Goal: Task Accomplishment & Management: Use online tool/utility

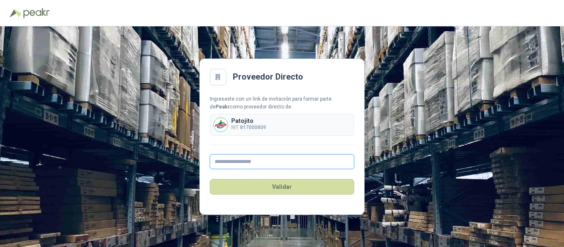
click at [277, 162] on input "text" at bounding box center [282, 161] width 144 height 15
type input "**********"
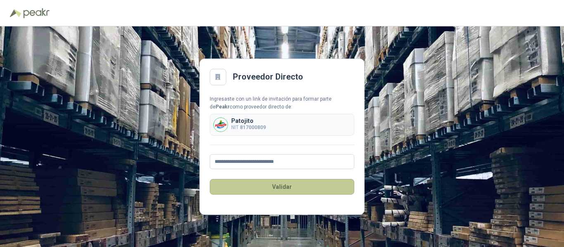
click at [282, 188] on button "Validar" at bounding box center [282, 187] width 144 height 16
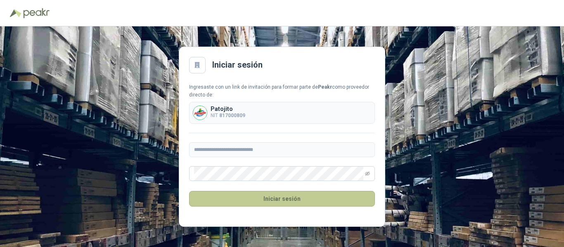
click at [271, 201] on button "Iniciar sesión" at bounding box center [282, 199] width 186 height 16
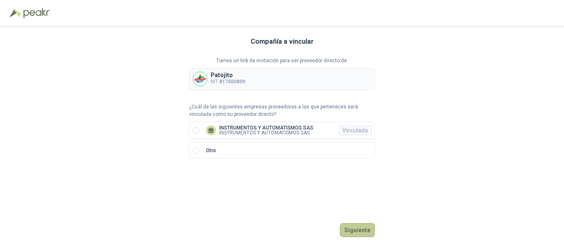
click at [356, 228] on button "Siguiente" at bounding box center [357, 230] width 35 height 14
click at [253, 128] on p "INSTRUMENTOS Y AUTOMATISMOS SAS" at bounding box center [266, 127] width 94 height 5
click at [354, 228] on button "Ingresar" at bounding box center [358, 230] width 33 height 14
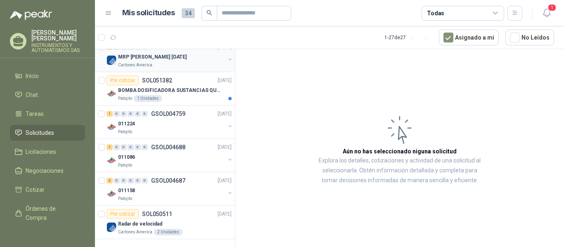
scroll to position [789, 0]
click at [145, 189] on div "011158" at bounding box center [171, 190] width 107 height 10
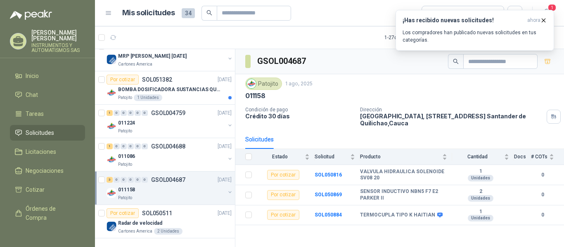
click at [163, 177] on p "GSOL004687" at bounding box center [168, 180] width 34 height 6
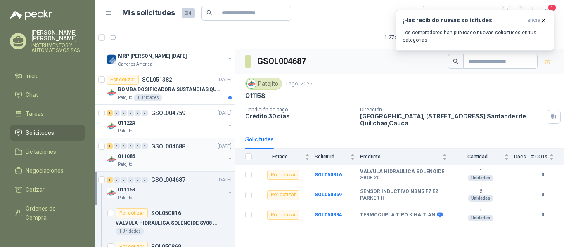
click at [157, 150] on div "1 0 0 0 0 0 GSOL004688 01/08/25" at bounding box center [170, 147] width 127 height 10
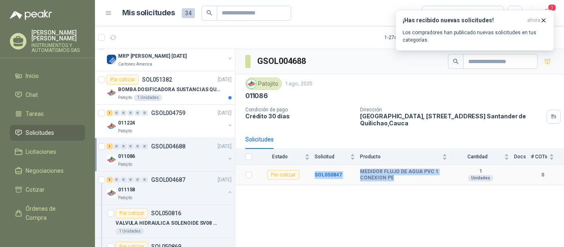
drag, startPoint x: 312, startPoint y: 177, endPoint x: 436, endPoint y: 185, distance: 123.3
click at [436, 185] on tr "Por cotizar SOL050847 MEDIDOR FLUJO DE AGUA PVC 1 CONEXION PE 1 Unidades 0" at bounding box center [399, 175] width 329 height 20
copy tr "SOL050847 MEDIDOR FLUJO DE AGUA PVC 1 CONEXION PE"
click at [314, 198] on div "GSOL004688 Patojito 1 ago, 2025 011086 Condición de pago Crédito 30 días Direcc…" at bounding box center [399, 149] width 329 height 201
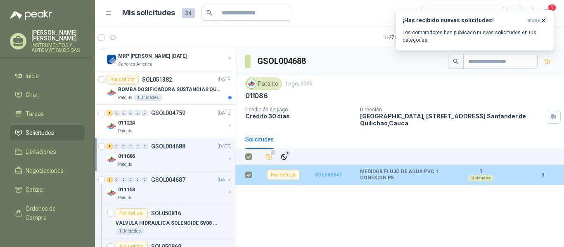
click at [321, 174] on b "SOL050847" at bounding box center [328, 175] width 27 height 6
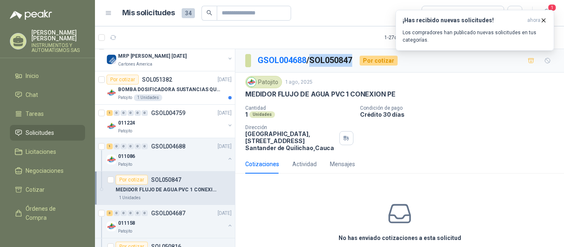
drag, startPoint x: 315, startPoint y: 62, endPoint x: 359, endPoint y: 61, distance: 43.8
click at [359, 61] on div "GSOL004688 / SOL050847 Por cotizar" at bounding box center [321, 60] width 152 height 13
copy p "SOL050847"
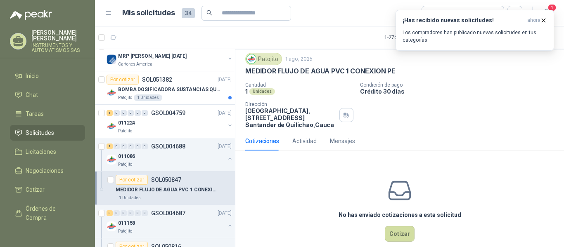
scroll to position [36, 0]
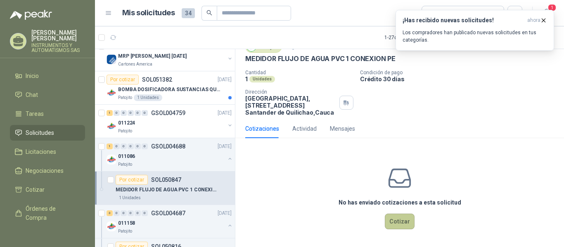
click at [392, 219] on button "Cotizar" at bounding box center [400, 222] width 30 height 16
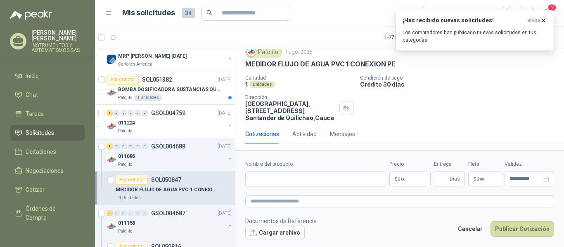
scroll to position [30, 0]
click at [286, 182] on input "Nombre del producto" at bounding box center [315, 179] width 141 height 15
type input "**********"
drag, startPoint x: 287, startPoint y: 178, endPoint x: 204, endPoint y: 175, distance: 83.4
click at [204, 175] on div "Solicitudes de nuevos compradores Por cotizar SOL056030 15/09/25 SERVO MOTOR XI…" at bounding box center [329, 149] width 469 height 201
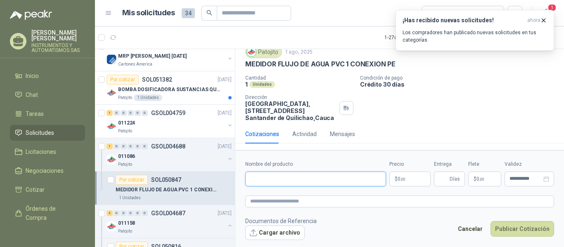
paste input "**********"
type input "**********"
click at [445, 179] on input "Entrega" at bounding box center [443, 179] width 9 height 14
type input "*"
click at [546, 179] on icon "close-circle" at bounding box center [546, 179] width 6 height 6
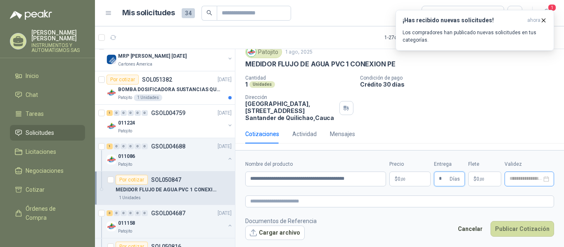
click at [549, 180] on div at bounding box center [529, 179] width 40 height 6
type input "*"
click at [509, 178] on input at bounding box center [525, 178] width 32 height 5
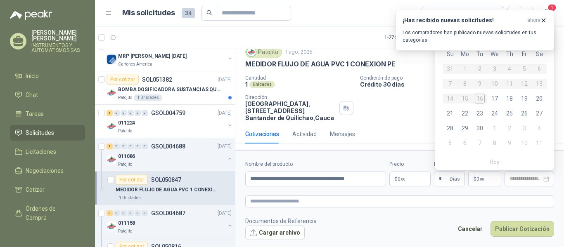
type input "**********"
click at [414, 179] on p "$ 0 ,00" at bounding box center [409, 179] width 41 height 15
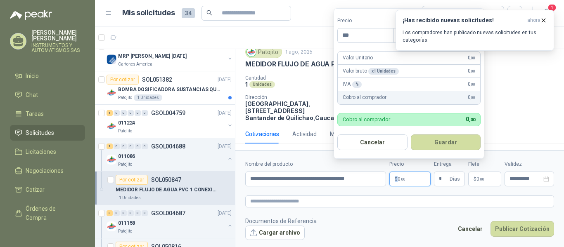
drag, startPoint x: 414, startPoint y: 179, endPoint x: 388, endPoint y: 179, distance: 25.6
click at [388, 179] on div "**********" at bounding box center [399, 174] width 309 height 26
click at [412, 180] on p "$ 0 ,00" at bounding box center [409, 179] width 41 height 15
click at [331, 204] on textarea at bounding box center [399, 202] width 309 height 12
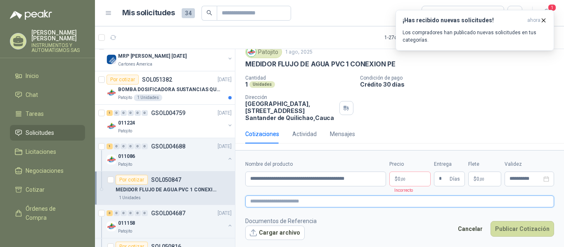
paste textarea "**********"
type textarea "**********"
click at [414, 183] on p "$ 0 ,00" at bounding box center [409, 179] width 41 height 15
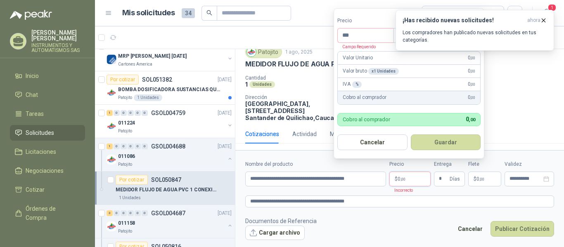
click at [368, 57] on p "Valor Unitario" at bounding box center [358, 58] width 30 height 8
click at [360, 36] on input "***" at bounding box center [366, 35] width 56 height 14
type input "*****"
click at [369, 82] on div "IVA % 0 ,00" at bounding box center [409, 84] width 142 height 13
click at [372, 83] on div "IVA % 0 ,00" at bounding box center [409, 84] width 142 height 13
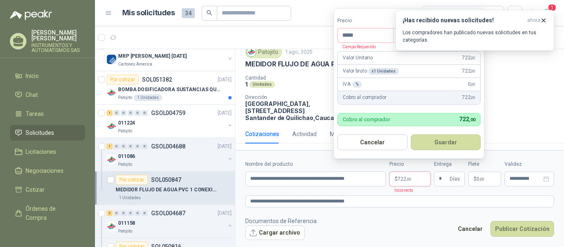
click at [369, 122] on p "Cobro al comprador" at bounding box center [366, 119] width 47 height 5
click at [386, 59] on div "Valor Unitario 722 ,00" at bounding box center [409, 58] width 142 height 13
click at [372, 36] on input "*****" at bounding box center [366, 35] width 56 height 14
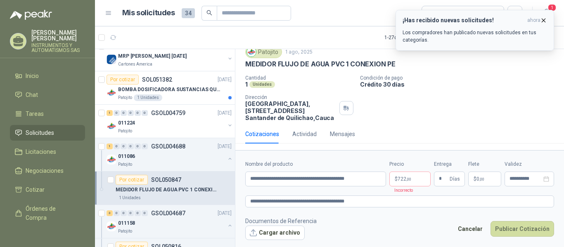
click at [542, 19] on icon "button" at bounding box center [543, 20] width 7 height 7
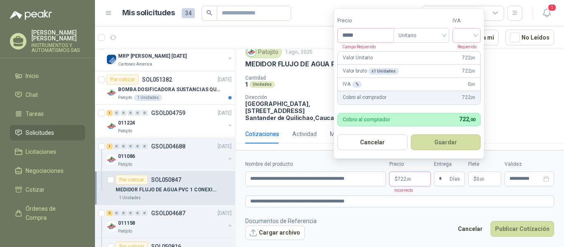
click at [413, 180] on p "$ 722 ,00" at bounding box center [409, 179] width 41 height 15
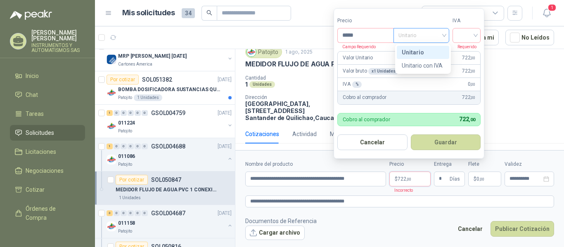
click at [444, 36] on span "Unitario" at bounding box center [421, 35] width 46 height 12
click at [415, 51] on div "Unitario" at bounding box center [423, 52] width 43 height 9
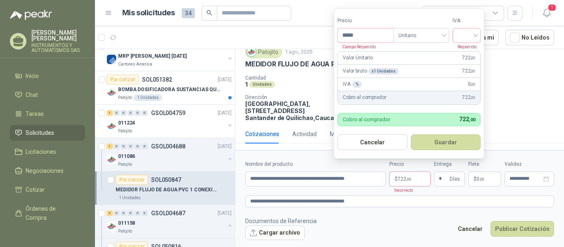
click at [377, 82] on div "IVA % 0 ,00" at bounding box center [409, 84] width 142 height 13
click at [414, 83] on div "IVA % 0 ,00" at bounding box center [409, 84] width 142 height 13
click at [478, 36] on div at bounding box center [466, 35] width 28 height 15
click at [466, 51] on div "19%" at bounding box center [468, 52] width 15 height 9
click at [445, 141] on button "Guardar" at bounding box center [447, 143] width 71 height 16
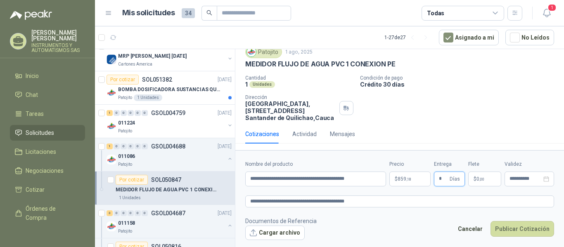
type input "*"
click at [287, 234] on button "Cargar archivo" at bounding box center [274, 233] width 59 height 15
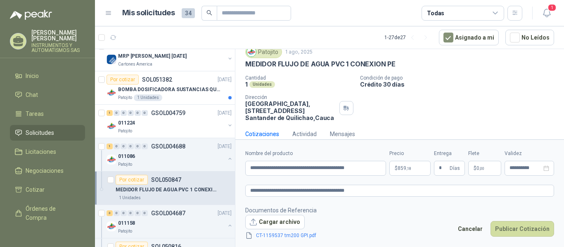
scroll to position [36, 0]
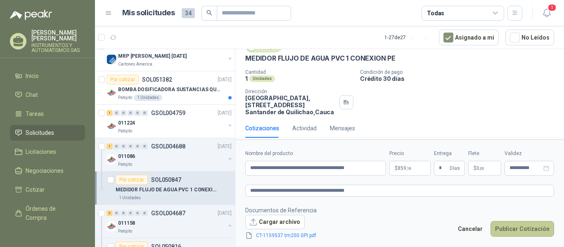
click at [509, 230] on button "Publicar Cotización" at bounding box center [522, 229] width 64 height 16
click at [515, 169] on input "**********" at bounding box center [525, 168] width 32 height 5
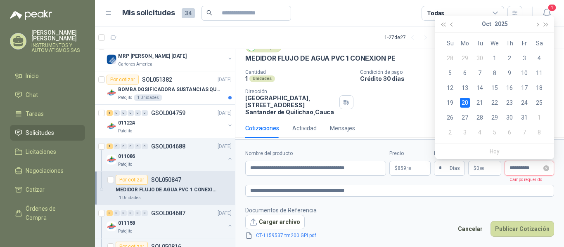
click at [523, 169] on input "**********" at bounding box center [525, 168] width 32 height 5
type input "**********"
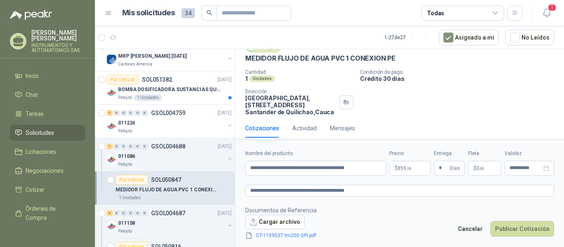
click at [489, 184] on form "**********" at bounding box center [399, 195] width 329 height 111
click at [516, 225] on button "Publicar Cotización" at bounding box center [522, 229] width 64 height 16
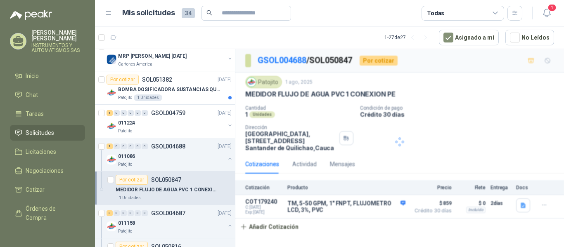
scroll to position [0, 0]
click at [52, 131] on span "Solicitudes" at bounding box center [40, 132] width 28 height 9
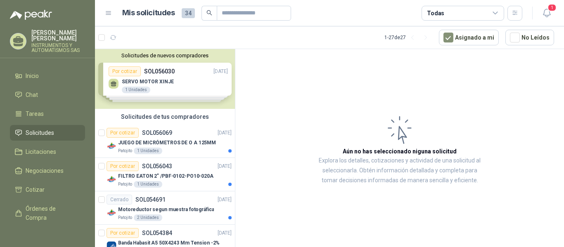
click at [270, 95] on article "Aún no has seleccionado niguna solicitud Explora los detalles, cotizaciones y a…" at bounding box center [399, 149] width 329 height 201
click at [161, 85] on div "Solicitudes de nuevos compradores Por cotizar SOL056030 15/09/25 SERVO MOTOR XI…" at bounding box center [165, 79] width 140 height 60
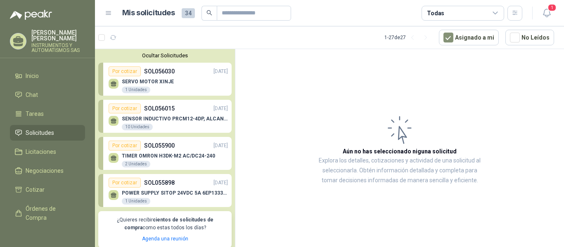
click at [164, 83] on p "SERVO MOTOR XINJE" at bounding box center [148, 82] width 52 height 6
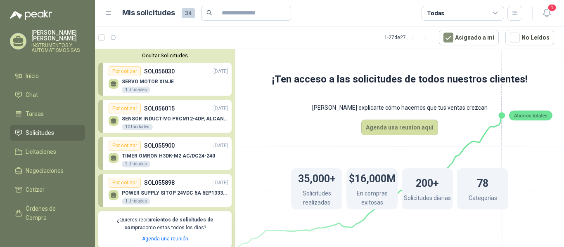
click at [25, 130] on li "Solicitudes" at bounding box center [47, 132] width 65 height 9
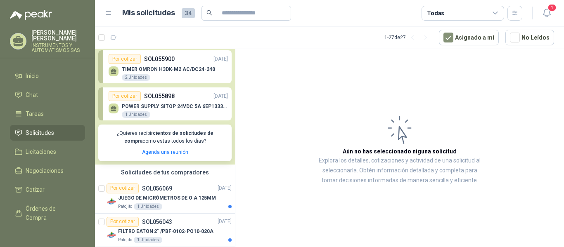
scroll to position [165, 0]
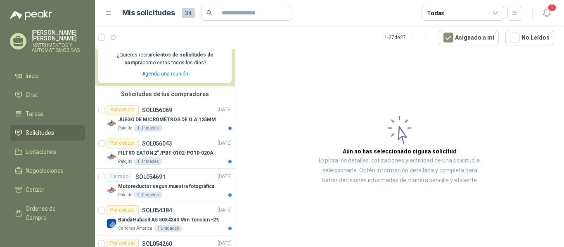
click at [281, 61] on article "Aún no has seleccionado niguna solicitud Explora los detalles, cotizaciones y a…" at bounding box center [399, 149] width 329 height 201
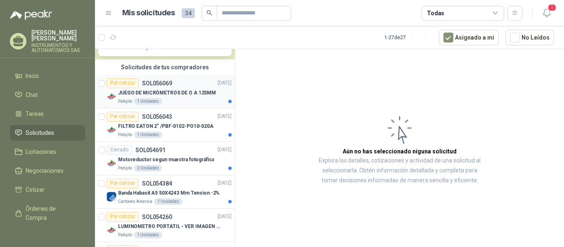
scroll to position [206, 0]
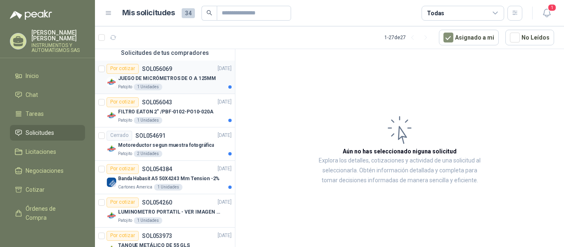
click at [168, 71] on p "SOL056069" at bounding box center [157, 69] width 30 height 6
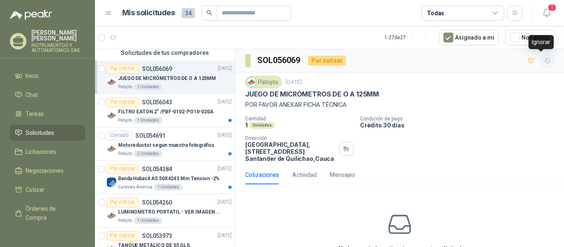
click at [544, 61] on icon "button" at bounding box center [547, 60] width 7 height 7
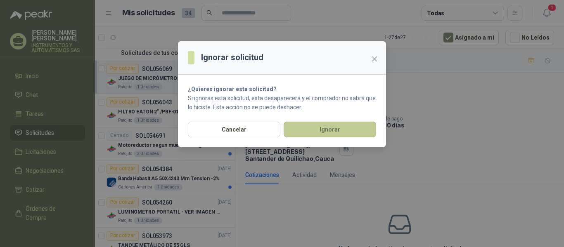
click at [322, 132] on button "Ignorar" at bounding box center [330, 130] width 92 height 16
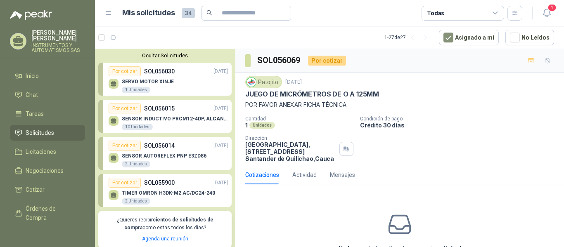
click at [178, 119] on p "SENSOR INDUCTIVO PRCM12-4DP, ALCANCE 4MM" at bounding box center [175, 119] width 106 height 6
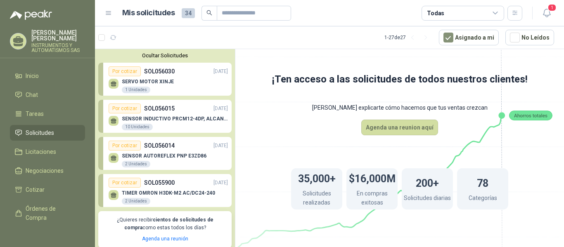
click at [127, 116] on div "SENSOR INDUCTIVO PRCM12-4DP, ALCANCE 4MM 10 Unidades" at bounding box center [168, 122] width 119 height 17
click at [154, 120] on p "SENSOR INDUCTIVO PRCM12-4DP, ALCANCE 4MM" at bounding box center [175, 119] width 106 height 6
click at [135, 82] on p "SERVO MOTOR XINJE" at bounding box center [148, 82] width 52 height 6
click at [40, 152] on span "Licitaciones" at bounding box center [41, 151] width 31 height 9
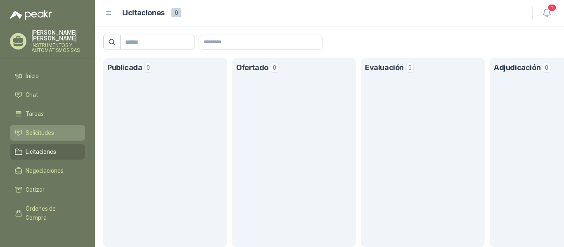
click at [37, 133] on span "Solicitudes" at bounding box center [40, 132] width 28 height 9
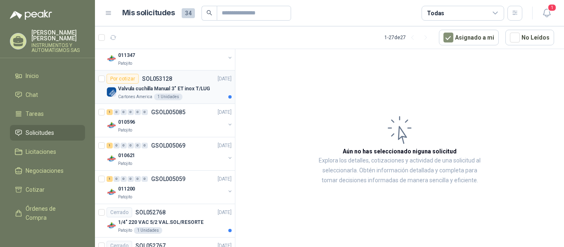
scroll to position [289, 0]
click at [133, 132] on div "Patojito" at bounding box center [171, 129] width 107 height 7
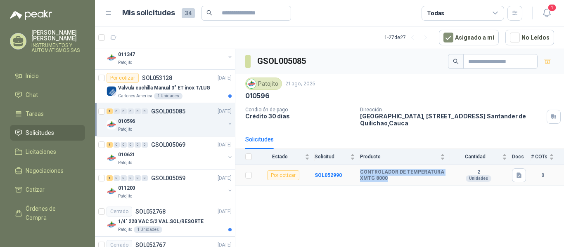
drag, startPoint x: 388, startPoint y: 180, endPoint x: 357, endPoint y: 184, distance: 31.2
click at [358, 182] on tr "Por cotizar SOL052990 CONTROLADOR DE TEMPERATURA XMTG 8000 2 Unidades 0" at bounding box center [399, 175] width 329 height 21
copy tr "CONTROLADOR DE TEMPERATURA XMTG 8000"
click at [301, 219] on div "GSOL005085 Patojito 21 ago, 2025 010596 Condición de pago Crédito 30 días Direc…" at bounding box center [399, 149] width 329 height 201
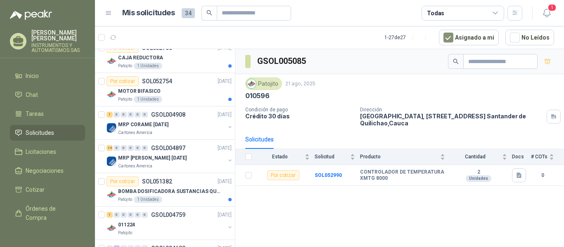
scroll to position [702, 0]
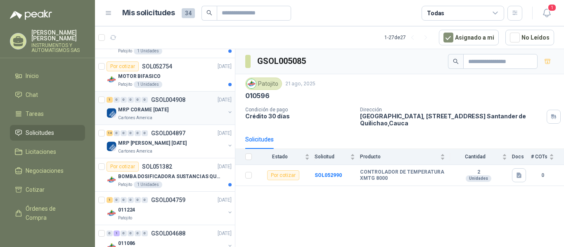
click at [150, 116] on p "Cartones America" at bounding box center [135, 118] width 34 height 7
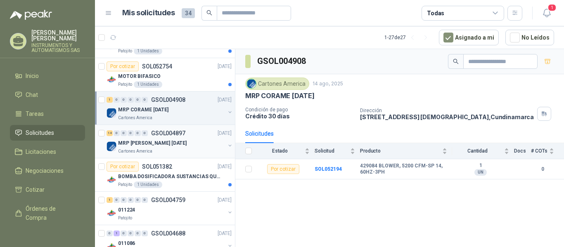
click at [144, 148] on p "Cartones America" at bounding box center [135, 151] width 34 height 7
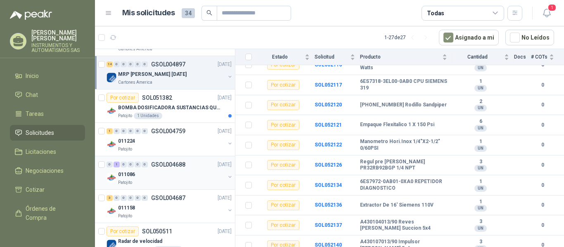
scroll to position [784, 0]
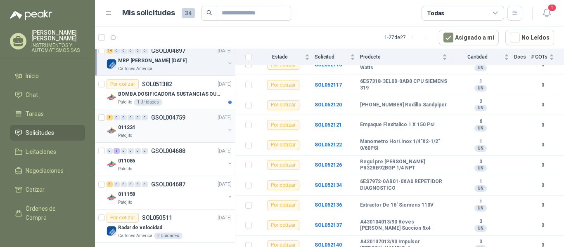
click at [130, 117] on div "0" at bounding box center [131, 118] width 6 height 6
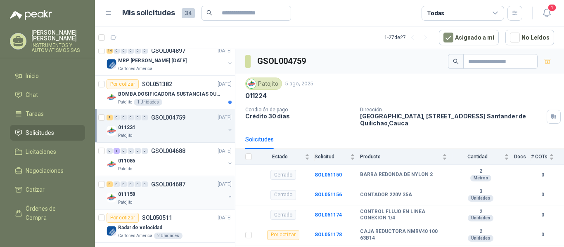
scroll to position [789, 0]
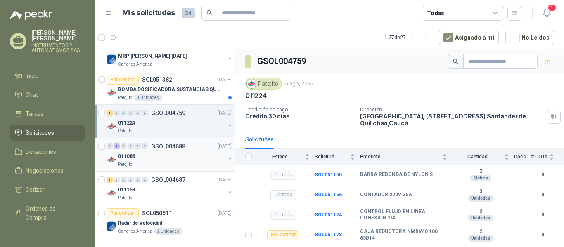
click at [168, 154] on div "011086" at bounding box center [171, 157] width 107 height 10
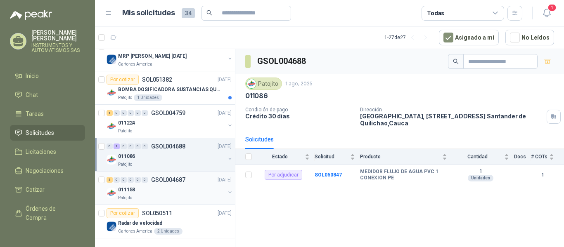
click at [156, 178] on p "GSOL004687" at bounding box center [168, 180] width 34 height 6
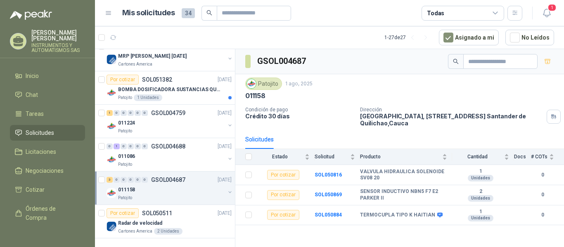
click at [152, 185] on div "011158" at bounding box center [171, 190] width 107 height 10
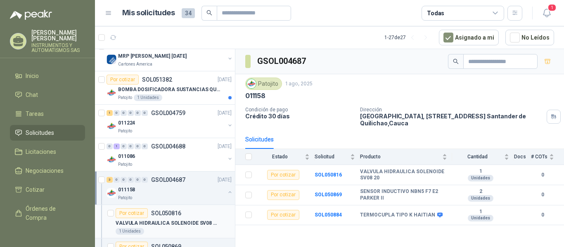
click at [158, 211] on p "SOL050816" at bounding box center [166, 214] width 30 height 6
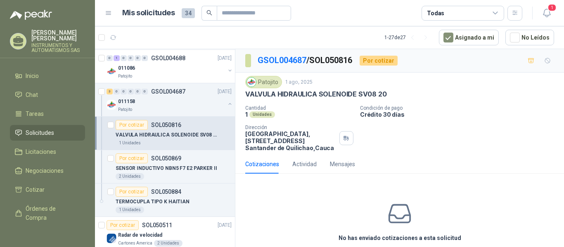
scroll to position [889, 0]
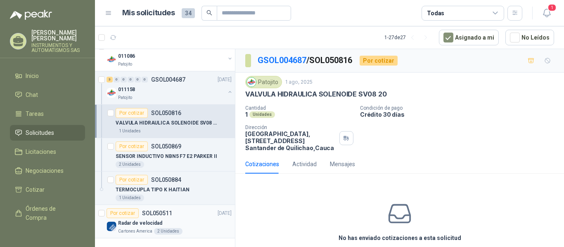
click at [149, 227] on div "Radar de velocidad" at bounding box center [175, 223] width 114 height 10
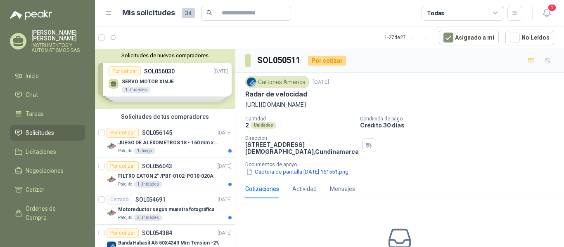
click at [38, 41] on p "Armando Carvajal Parra" at bounding box center [58, 36] width 54 height 12
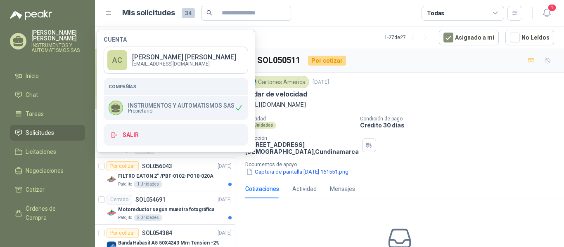
click at [59, 40] on p "Armando Carvajal Parra" at bounding box center [58, 36] width 54 height 12
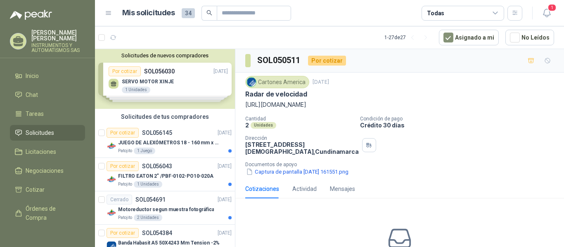
click at [20, 41] on icon at bounding box center [18, 39] width 10 height 7
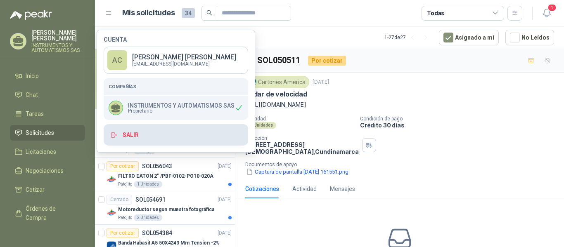
click at [129, 136] on button "Salir" at bounding box center [176, 134] width 144 height 21
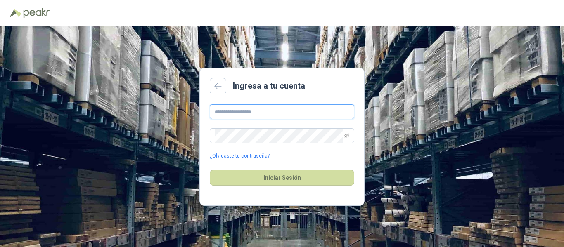
type input "**********"
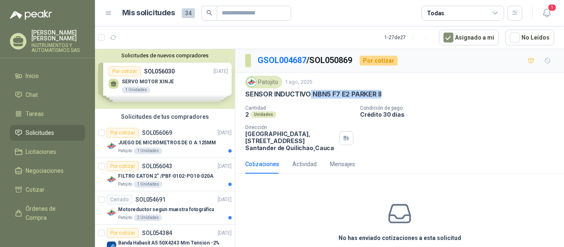
drag, startPoint x: 311, startPoint y: 95, endPoint x: 385, endPoint y: 98, distance: 74.0
click at [385, 98] on div "SENSOR INDUCTIVO NBN5 F7 E2 PARKER II" at bounding box center [399, 94] width 309 height 9
click at [462, 91] on div "SENSOR INDUCTIVO NBN5 F7 E2 PARKER II" at bounding box center [399, 94] width 309 height 9
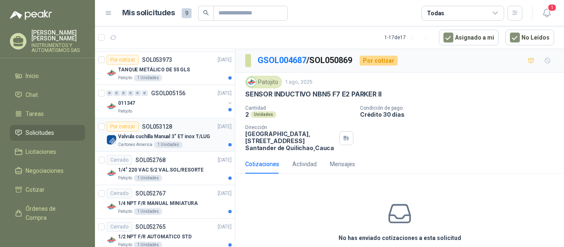
scroll to position [206, 0]
click at [159, 101] on div "011347" at bounding box center [171, 104] width 107 height 10
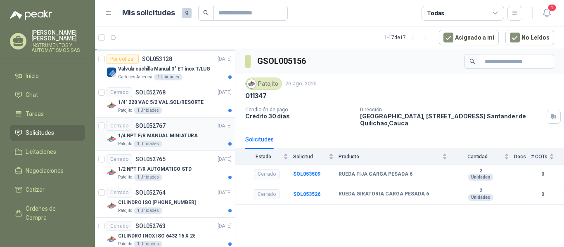
scroll to position [289, 0]
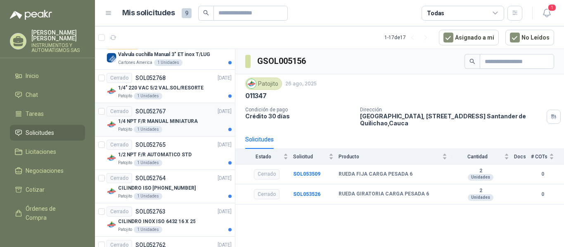
click at [139, 124] on p "1/4 NPT F/R MANUAL MINIATURA" at bounding box center [158, 122] width 80 height 8
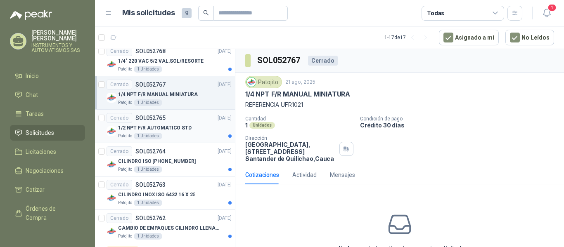
scroll to position [330, 0]
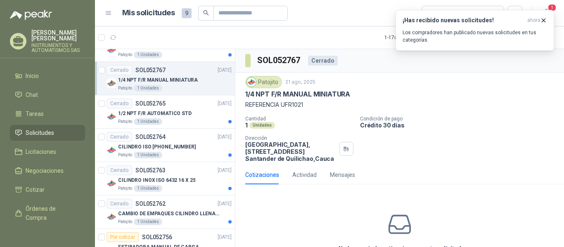
click at [463, 201] on div "No has enviado cotizaciones a esta solicitud" at bounding box center [399, 232] width 329 height 83
click at [544, 20] on icon "button" at bounding box center [543, 20] width 7 height 7
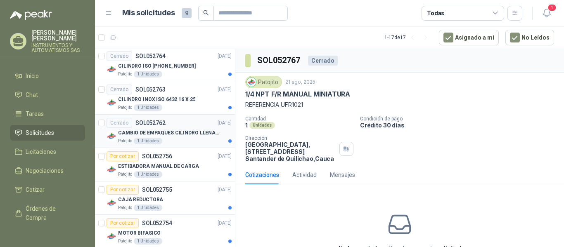
scroll to position [413, 0]
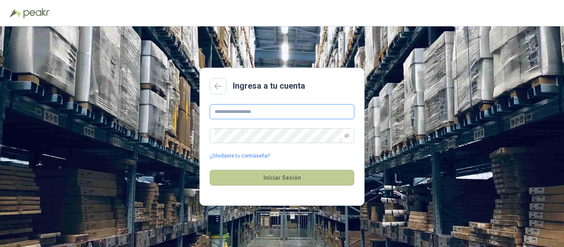
type input "**********"
click at [276, 181] on button "Iniciar Sesión" at bounding box center [282, 178] width 144 height 16
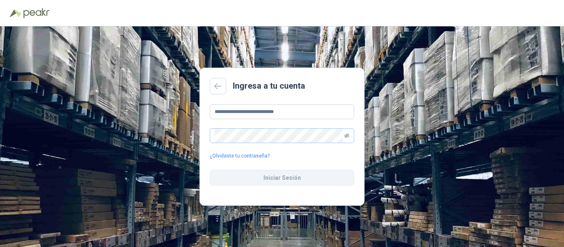
click at [345, 136] on icon "eye-invisible" at bounding box center [346, 135] width 5 height 5
click at [345, 136] on icon "eye" at bounding box center [347, 136] width 4 height 3
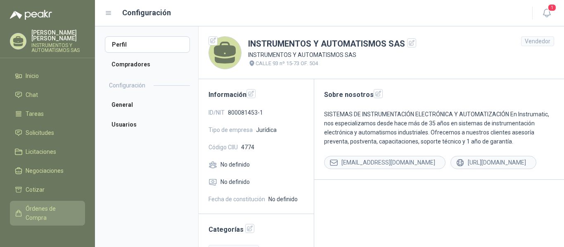
scroll to position [68, 0]
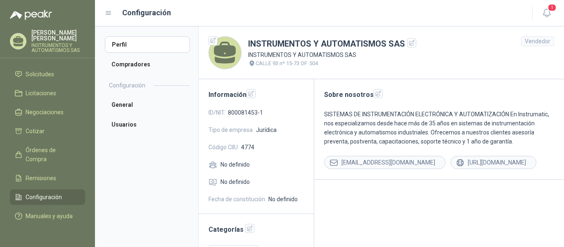
click at [45, 193] on span "Configuración" at bounding box center [44, 197] width 36 height 9
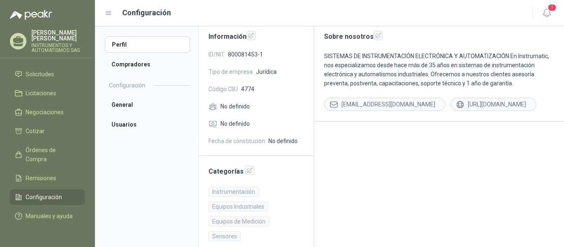
scroll to position [67, 0]
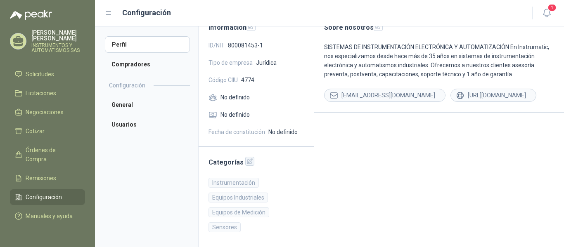
click at [246, 162] on icon "button" at bounding box center [249, 161] width 7 height 7
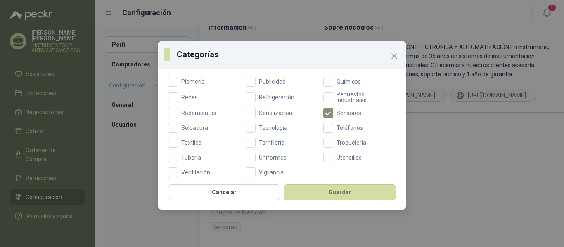
scroll to position [366, 0]
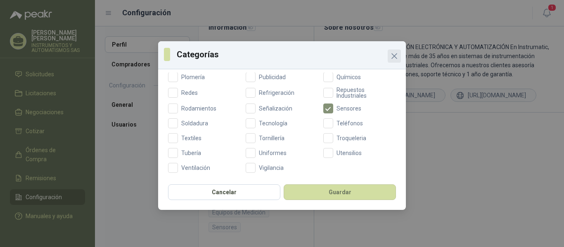
click at [393, 56] on icon "Close" at bounding box center [394, 56] width 10 height 10
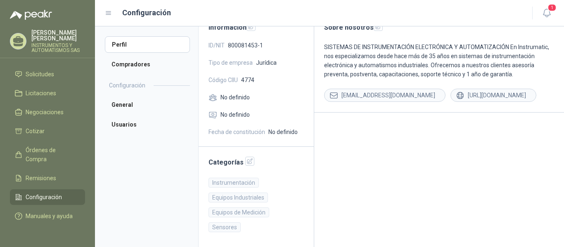
click at [235, 134] on span "Fecha de constitución" at bounding box center [236, 132] width 57 height 9
click at [231, 116] on span "No definido" at bounding box center [234, 114] width 29 height 9
click at [38, 212] on span "Manuales y ayuda" at bounding box center [49, 216] width 47 height 9
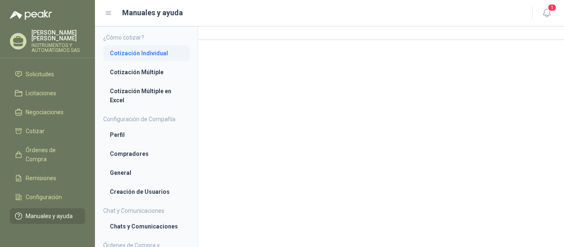
click at [137, 52] on li "Cotización Individual" at bounding box center [146, 53] width 73 height 9
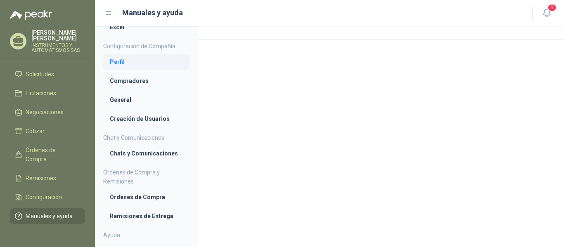
scroll to position [83, 0]
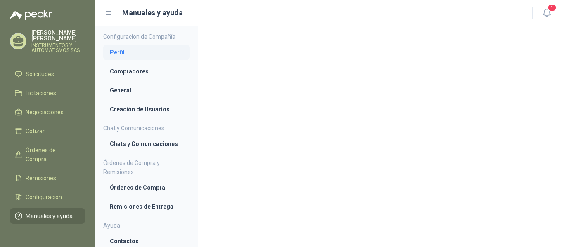
click at [120, 52] on li "Perfil" at bounding box center [146, 52] width 73 height 9
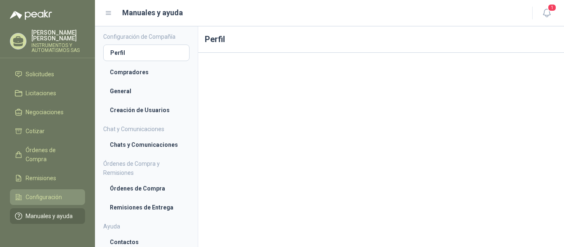
click at [48, 193] on span "Configuración" at bounding box center [44, 197] width 36 height 9
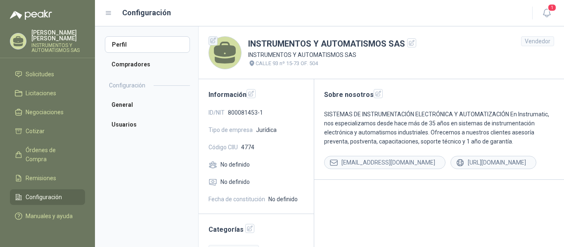
click at [213, 40] on icon "button" at bounding box center [213, 40] width 5 height 5
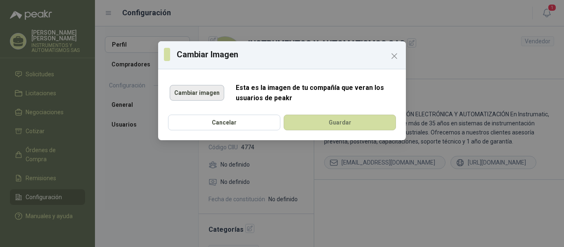
click at [182, 92] on button "Cambiar imagen" at bounding box center [197, 93] width 54 height 16
click at [195, 93] on button "Cambiar imagen" at bounding box center [197, 93] width 54 height 16
click at [206, 95] on button "Cambiar imagen" at bounding box center [197, 93] width 54 height 16
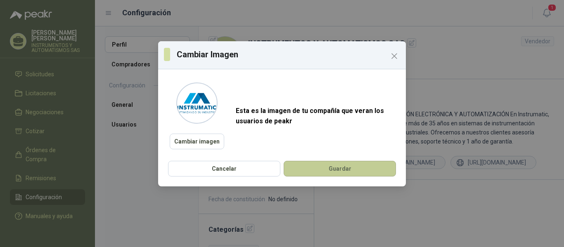
click at [331, 171] on button "Guardar" at bounding box center [340, 169] width 112 height 16
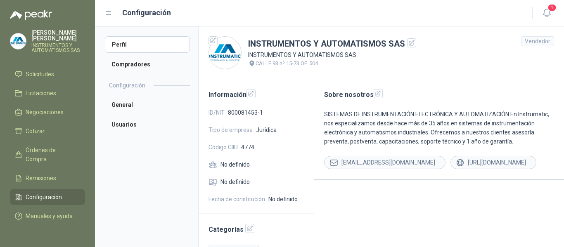
click at [529, 38] on div "Vendedor" at bounding box center [537, 41] width 33 height 10
click at [529, 43] on div "Vendedor" at bounding box center [537, 41] width 33 height 10
click at [51, 108] on span "Negociaciones" at bounding box center [45, 112] width 38 height 9
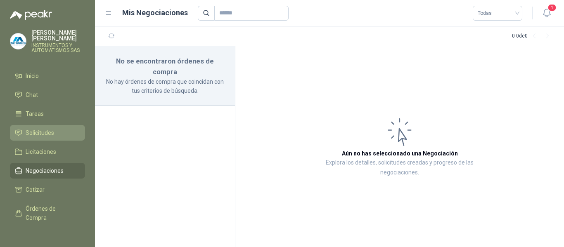
click at [43, 130] on span "Solicitudes" at bounding box center [40, 132] width 28 height 9
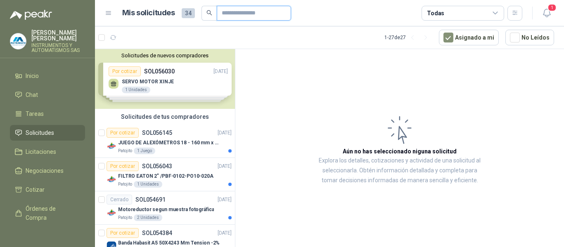
click at [237, 12] on input "text" at bounding box center [251, 13] width 58 height 14
type input "****"
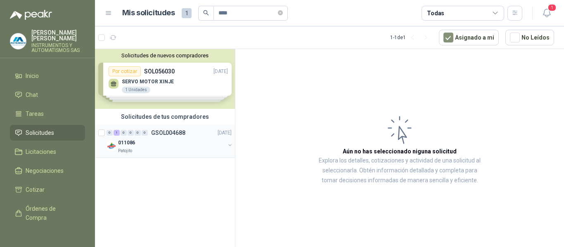
click at [163, 135] on p "GSOL004688" at bounding box center [168, 133] width 34 height 6
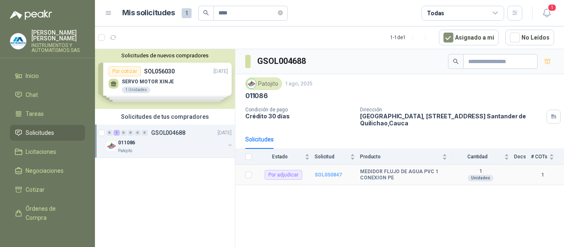
click at [324, 175] on b "SOL050847" at bounding box center [328, 175] width 27 height 6
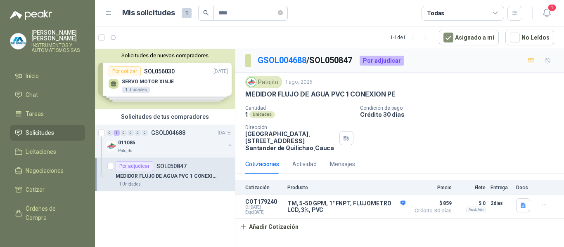
click at [486, 94] on div "MEDIDOR FLUJO DE AGUA PVC 1 CONEXION PE" at bounding box center [399, 94] width 309 height 9
click at [28, 134] on span "Solicitudes" at bounding box center [40, 132] width 28 height 9
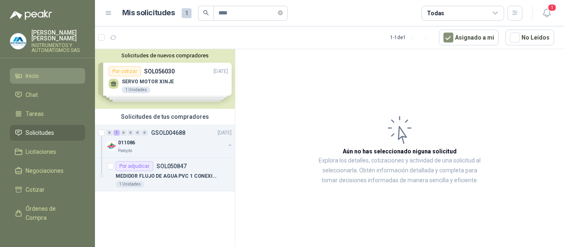
click at [31, 73] on span "Inicio" at bounding box center [32, 75] width 13 height 9
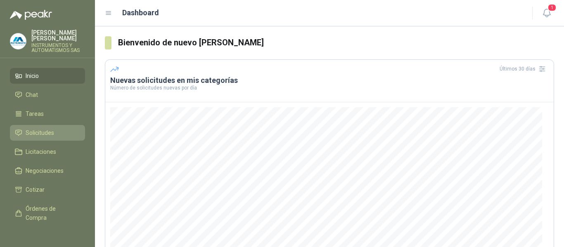
click at [36, 133] on span "Solicitudes" at bounding box center [40, 132] width 28 height 9
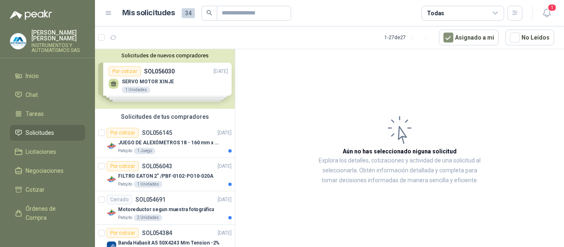
click at [49, 42] on div "[PERSON_NAME] INSTRUMENTOS Y AUTOMATISMOS SAS" at bounding box center [58, 41] width 54 height 23
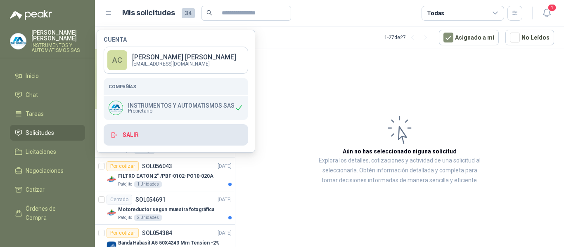
click at [123, 134] on button "Salir" at bounding box center [176, 134] width 144 height 21
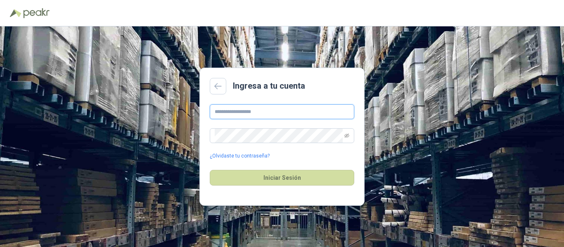
type input "**********"
